Goal: Check status: Check status

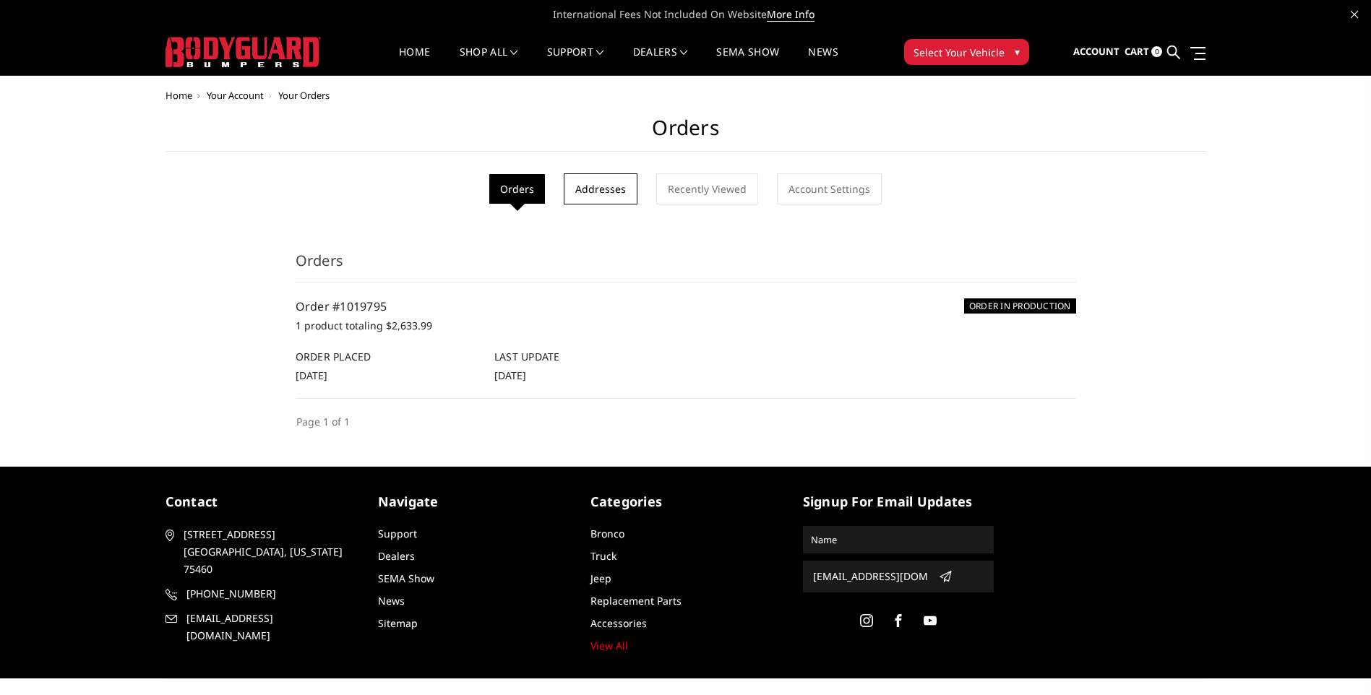
click at [617, 194] on link "Addresses" at bounding box center [601, 188] width 74 height 31
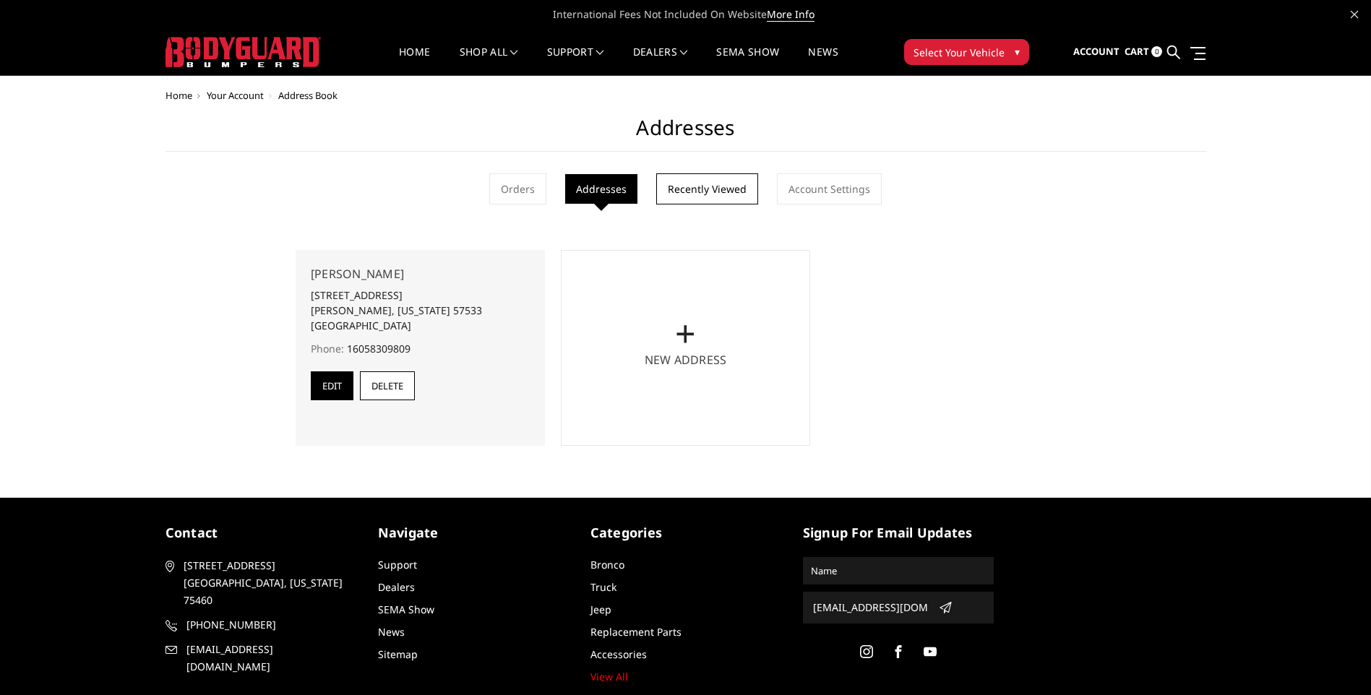
click at [699, 184] on link "Recently Viewed" at bounding box center [707, 188] width 102 height 31
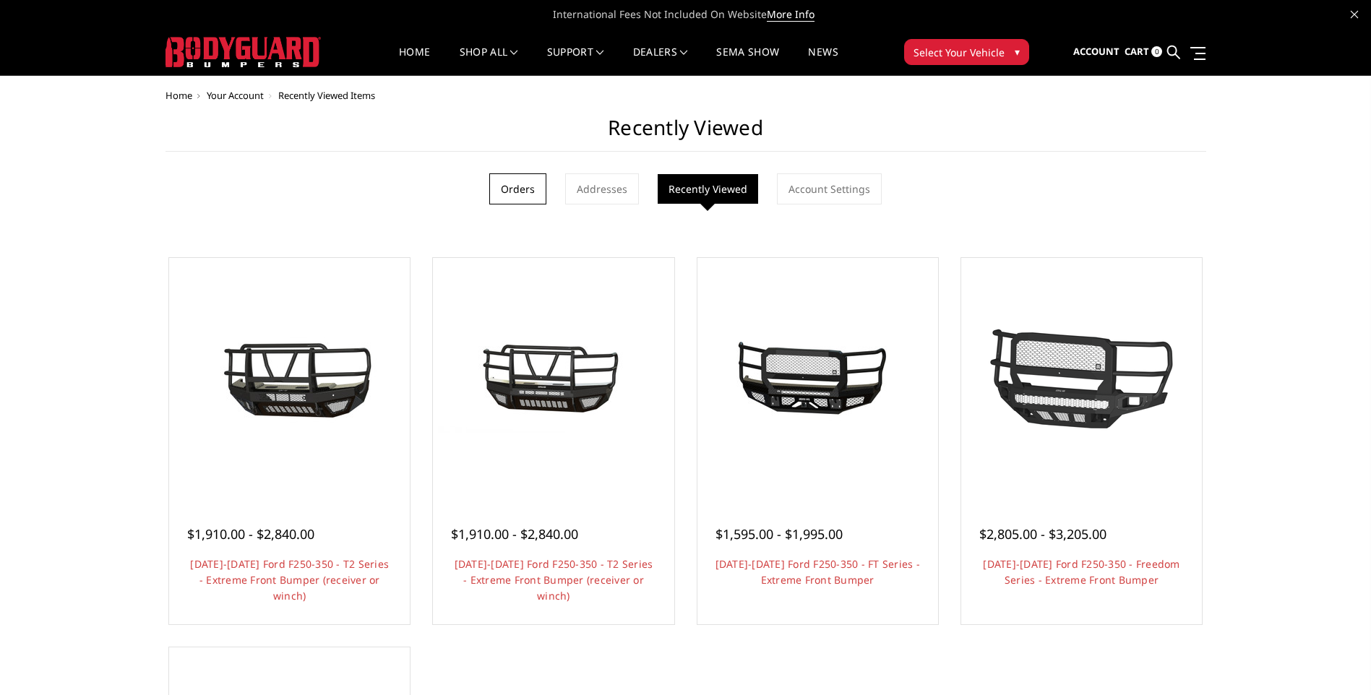
click at [511, 184] on link "Orders" at bounding box center [517, 188] width 57 height 31
